Goal: Find specific page/section

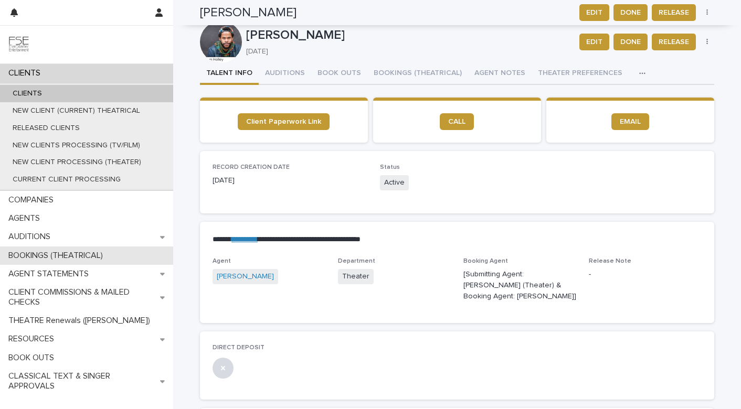
scroll to position [529, 0]
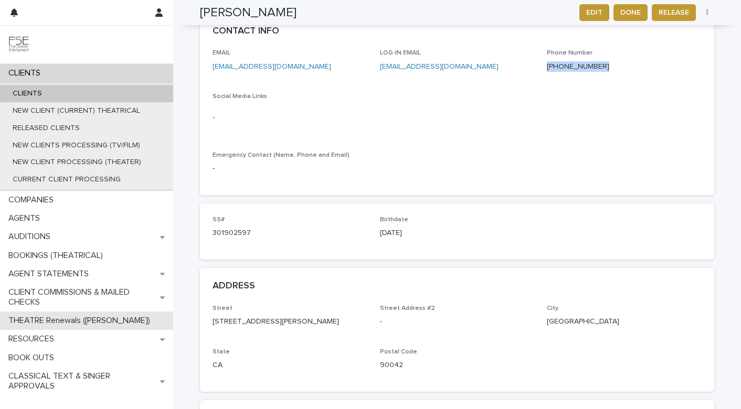
click at [54, 326] on div "THEATRE Renewals ([PERSON_NAME])" at bounding box center [86, 321] width 173 height 18
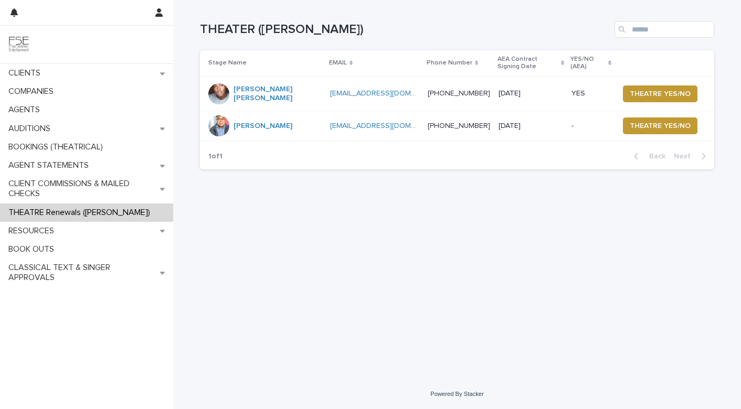
click at [403, 124] on td "[EMAIL_ADDRESS][DOMAIN_NAME] [EMAIL_ADDRESS][DOMAIN_NAME]" at bounding box center [375, 126] width 98 height 30
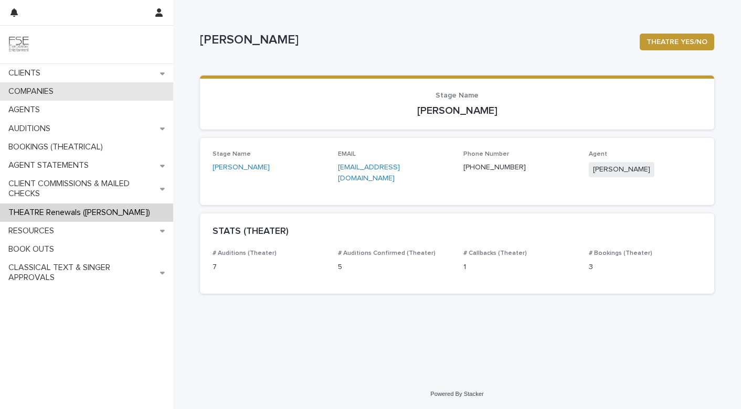
click at [45, 89] on p "COMPANIES" at bounding box center [33, 92] width 58 height 10
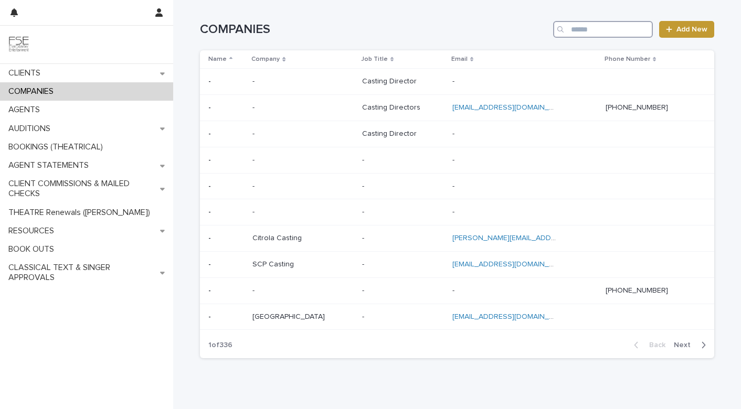
click at [592, 28] on input "Search" at bounding box center [603, 29] width 100 height 17
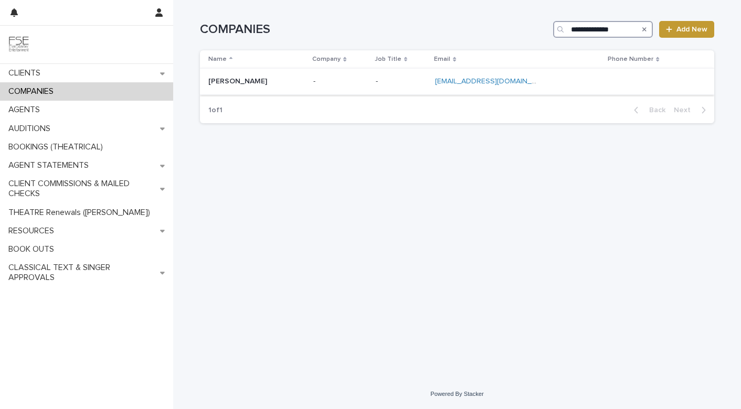
type input "**********"
drag, startPoint x: 537, startPoint y: 82, endPoint x: 474, endPoint y: 79, distance: 62.5
click at [474, 79] on div "[EMAIL_ADDRESS][DOMAIN_NAME] [EMAIL_ADDRESS][DOMAIN_NAME]" at bounding box center [487, 81] width 105 height 9
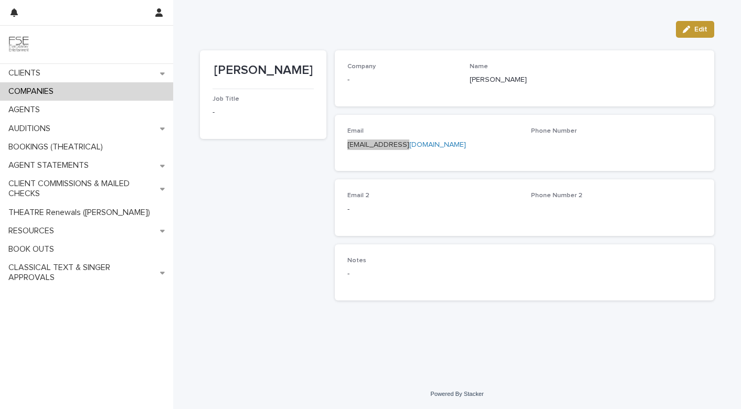
drag, startPoint x: 392, startPoint y: 144, endPoint x: 381, endPoint y: 100, distance: 45.4
click at [173, 0] on div "CLIENTS COMPANIES AGENTS AUDITIONS BOOKINGS (THEATRICAL) AGENT STATEMENTS CLIEN…" at bounding box center [457, 204] width 568 height 409
